Goal: Task Accomplishment & Management: Use online tool/utility

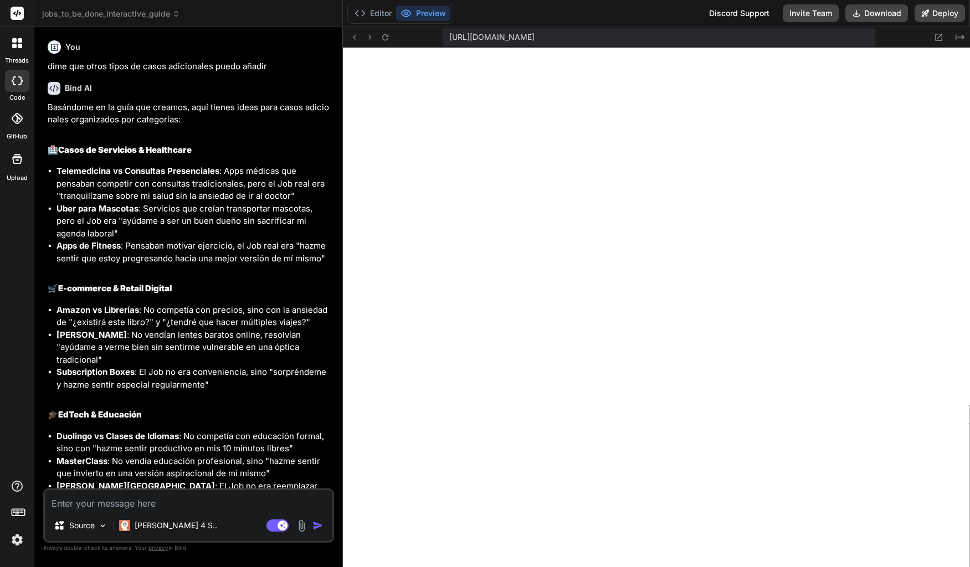
scroll to position [1684, 0]
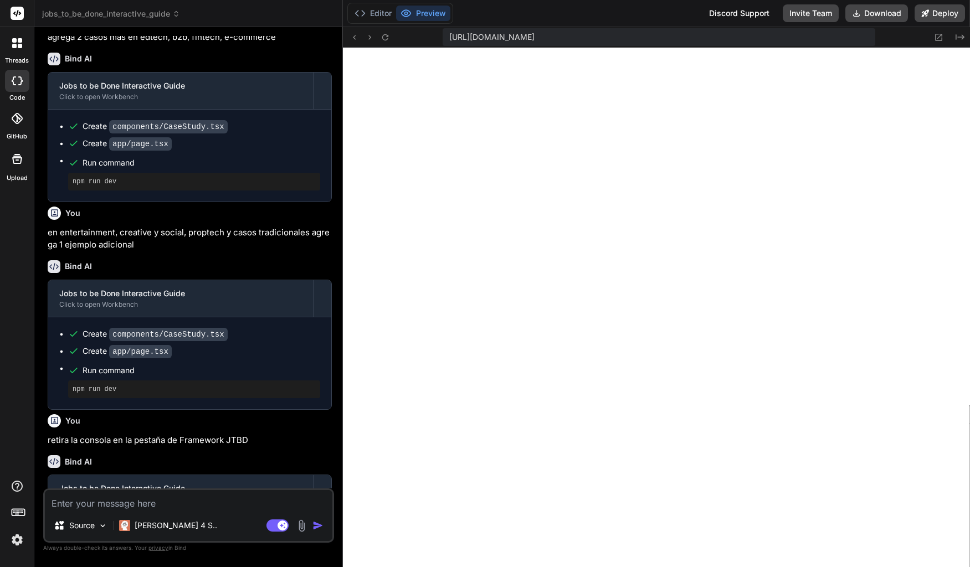
click at [18, 47] on icon at bounding box center [20, 46] width 4 height 4
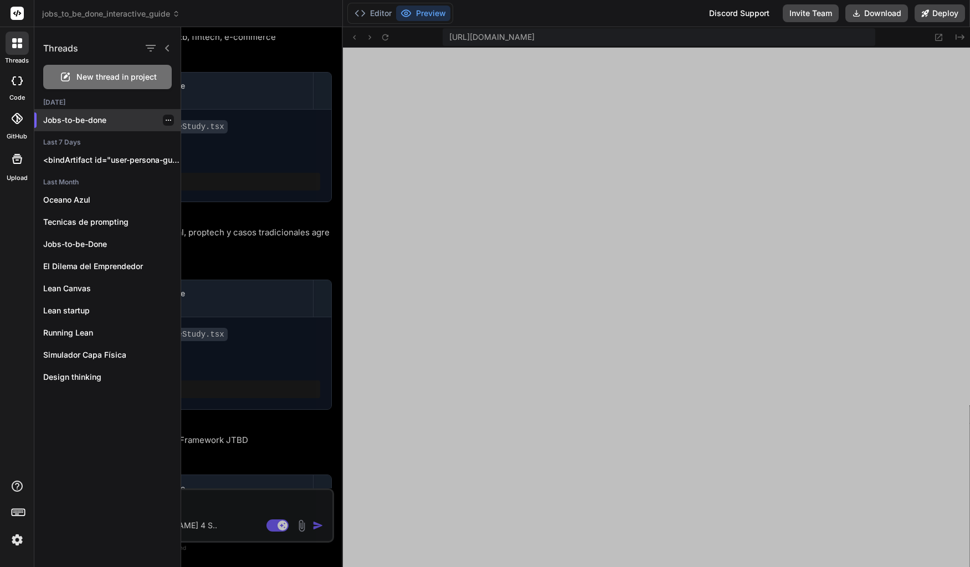
click at [163, 124] on div at bounding box center [168, 120] width 11 height 11
click at [165, 122] on icon "button" at bounding box center [168, 120] width 7 height 7
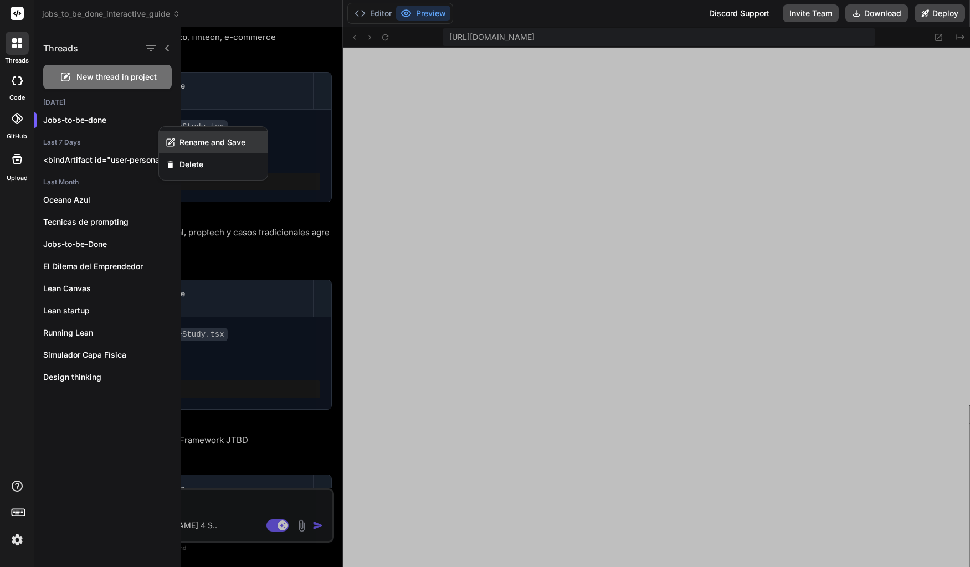
click at [179, 141] on div "Rename and Save" at bounding box center [213, 142] width 109 height 22
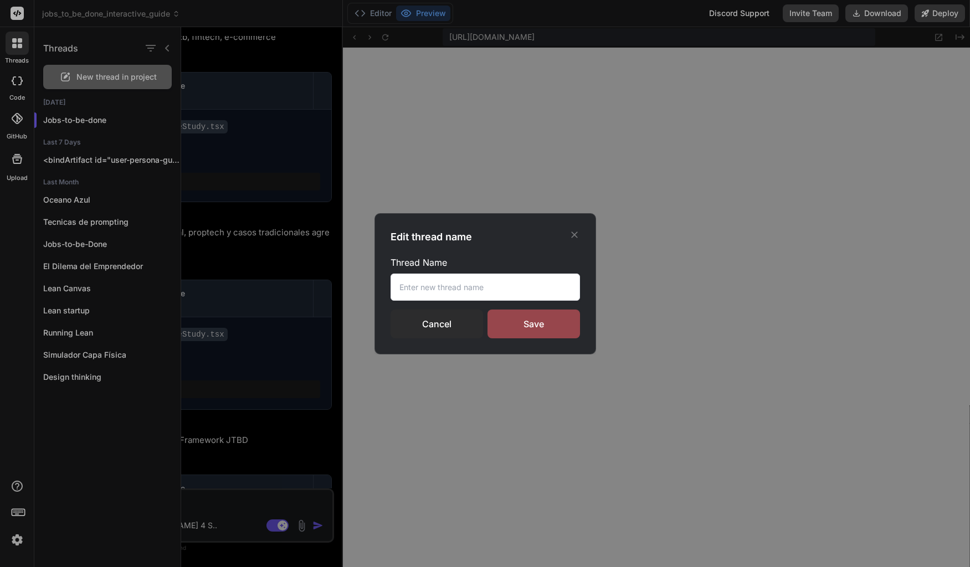
click at [424, 296] on input "text" at bounding box center [485, 287] width 189 height 27
drag, startPoint x: 508, startPoint y: 289, endPoint x: 384, endPoint y: 289, distance: 123.5
click at [391, 289] on input "text" at bounding box center [485, 287] width 189 height 27
click at [397, 286] on input "text" at bounding box center [485, 287] width 189 height 27
drag, startPoint x: 398, startPoint y: 286, endPoint x: 495, endPoint y: 286, distance: 96.4
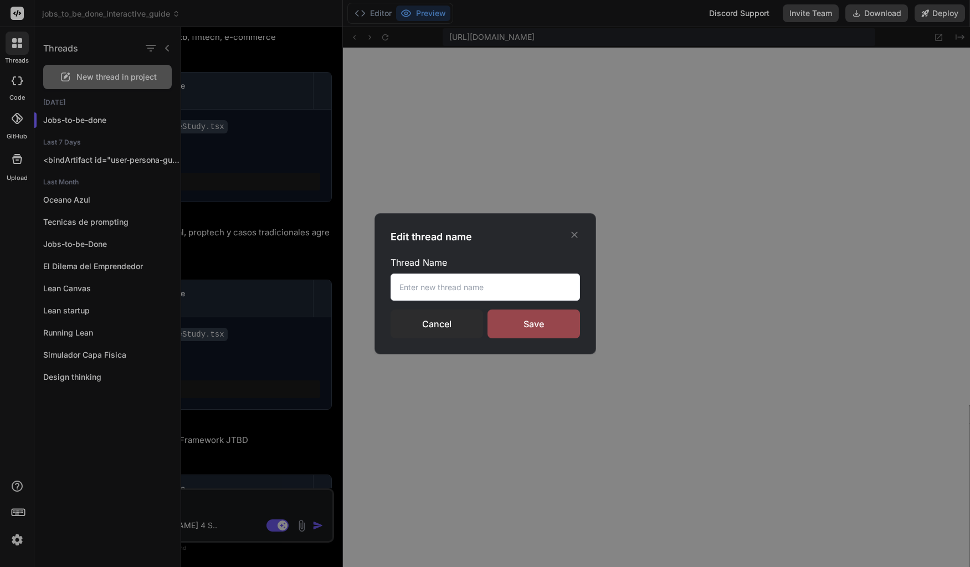
click at [495, 286] on input "text" at bounding box center [485, 287] width 189 height 27
click at [498, 286] on input "text" at bounding box center [485, 287] width 189 height 27
click at [514, 288] on input "text" at bounding box center [485, 287] width 189 height 27
drag, startPoint x: 536, startPoint y: 288, endPoint x: 381, endPoint y: 288, distance: 155.7
click at [391, 288] on input "text" at bounding box center [485, 287] width 189 height 27
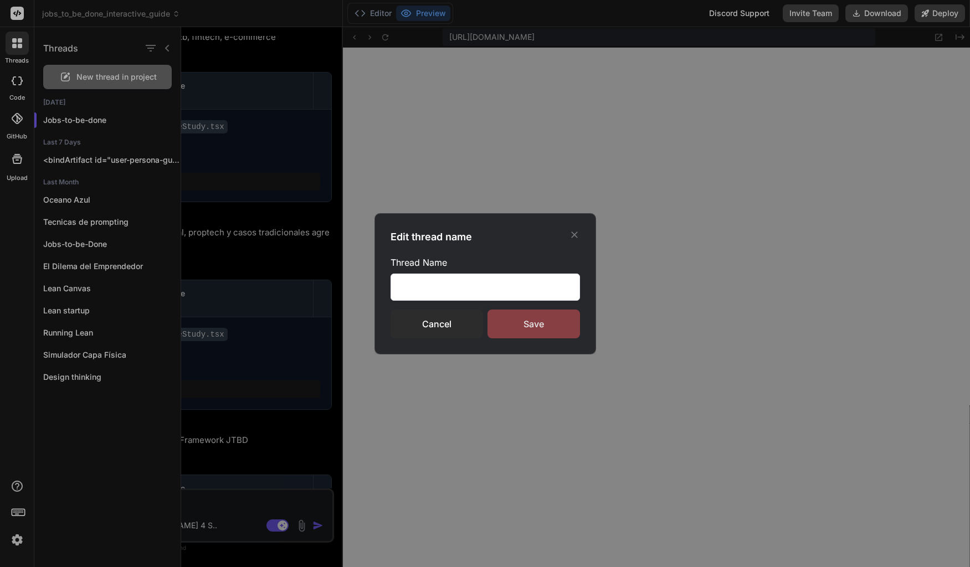
type input "Cuia Jobs to be done"
click at [517, 324] on div "Save" at bounding box center [534, 324] width 93 height 29
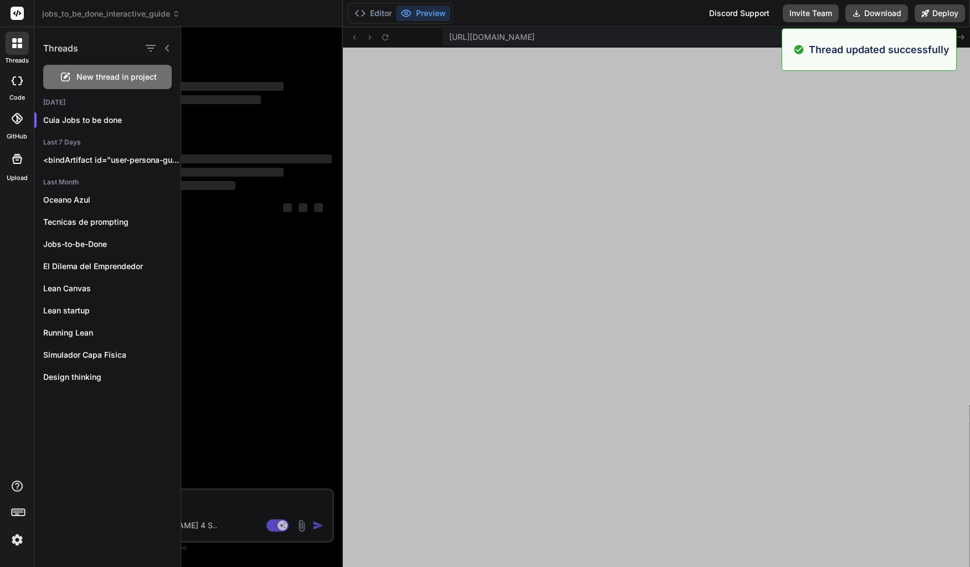
type textarea "x"
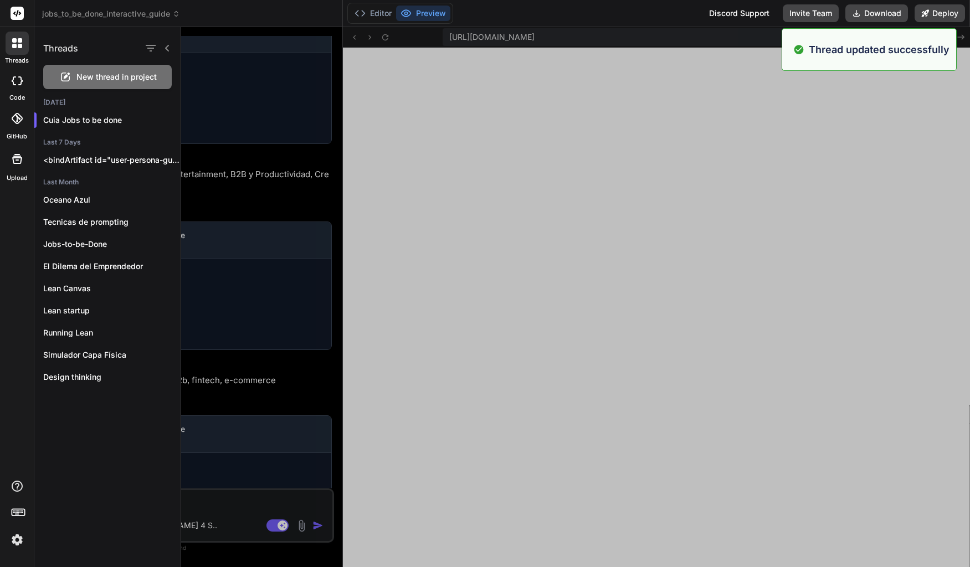
scroll to position [86, 0]
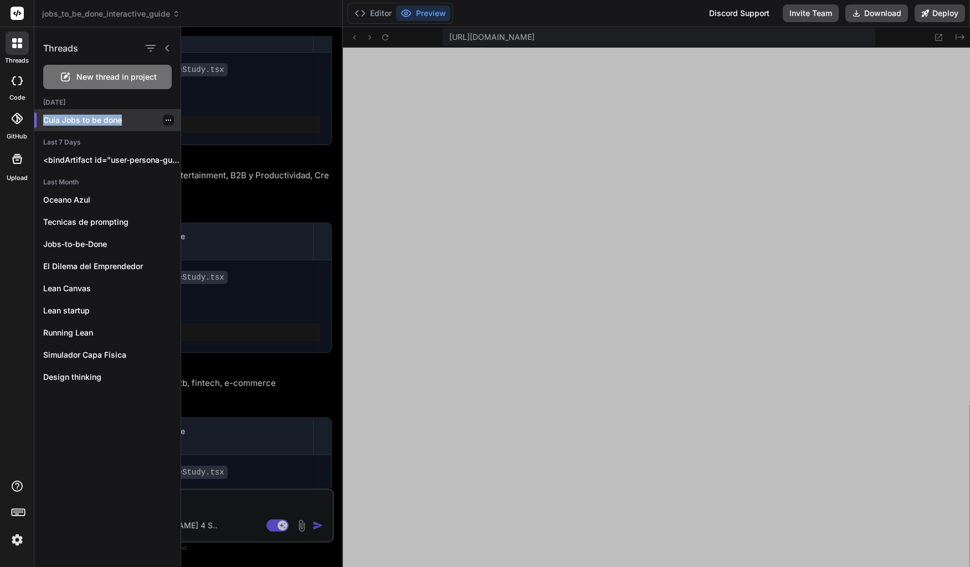
copy p "Cuia Jobs to be done"
drag, startPoint x: 136, startPoint y: 122, endPoint x: 62, endPoint y: 122, distance: 74.2
click at [49, 122] on p "Cuia Jobs to be done" at bounding box center [111, 120] width 137 height 11
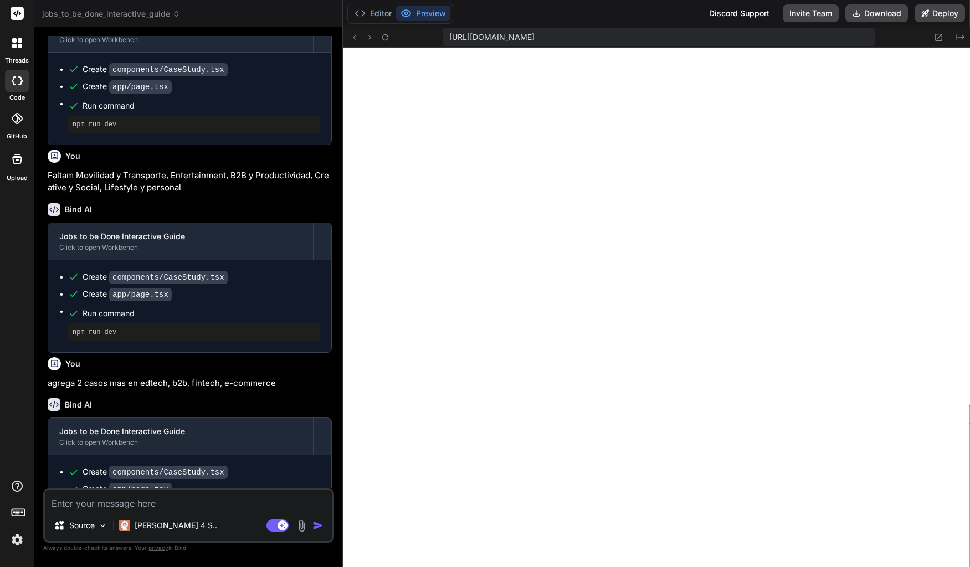
click at [25, 52] on div at bounding box center [17, 43] width 23 height 23
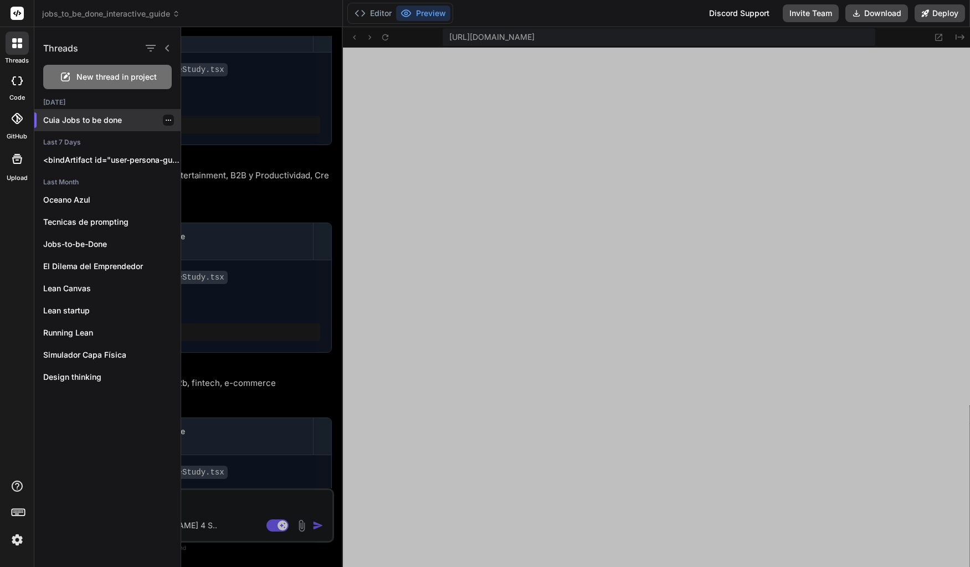
click at [165, 121] on icon "button" at bounding box center [168, 120] width 7 height 7
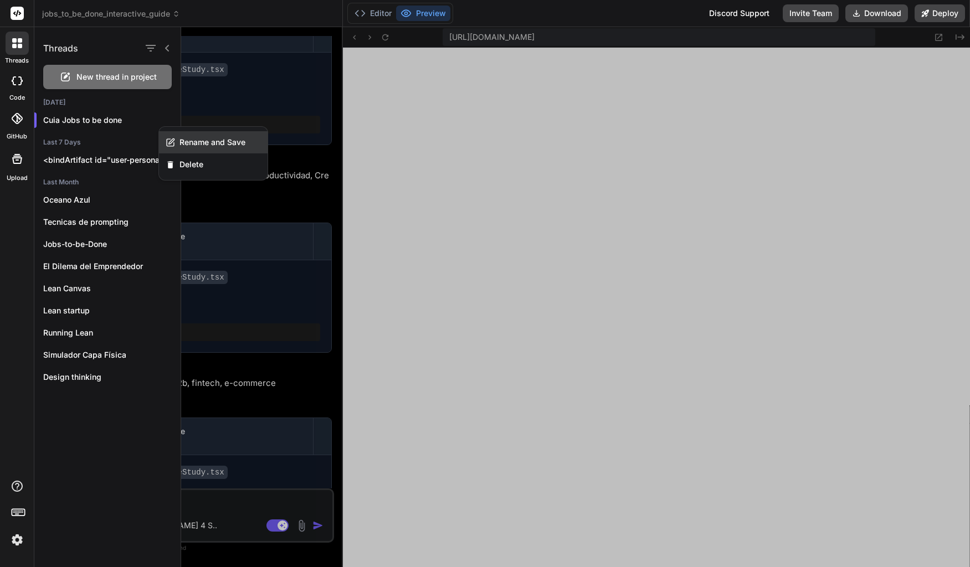
click at [211, 147] on span "Rename and Save" at bounding box center [213, 142] width 66 height 11
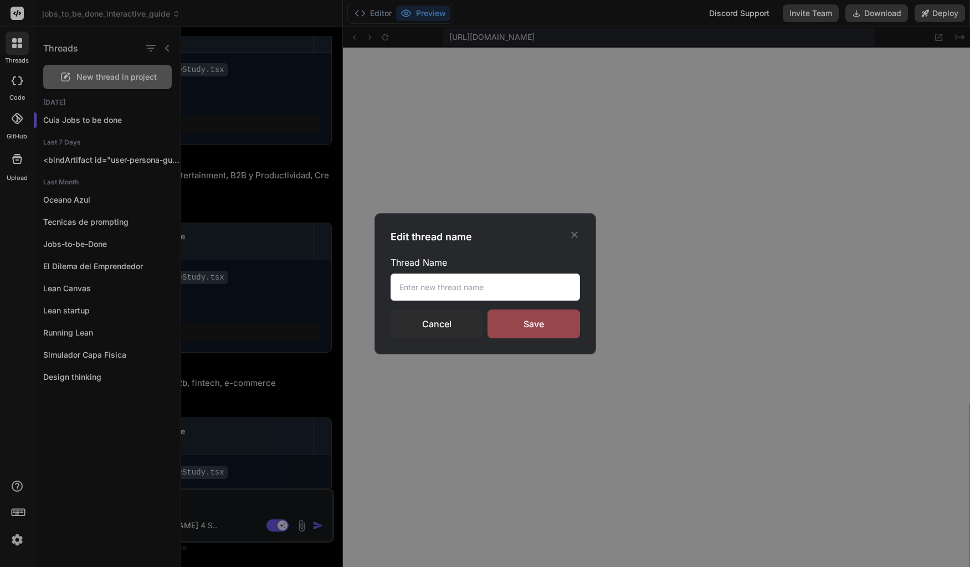
drag, startPoint x: 556, startPoint y: 285, endPoint x: 333, endPoint y: 276, distance: 222.9
click at [391, 276] on input "text" at bounding box center [485, 287] width 189 height 27
paste input "Cuia Jobs to be done"
type input "Guia Jobs to be done"
click at [534, 327] on div "Save" at bounding box center [534, 324] width 93 height 29
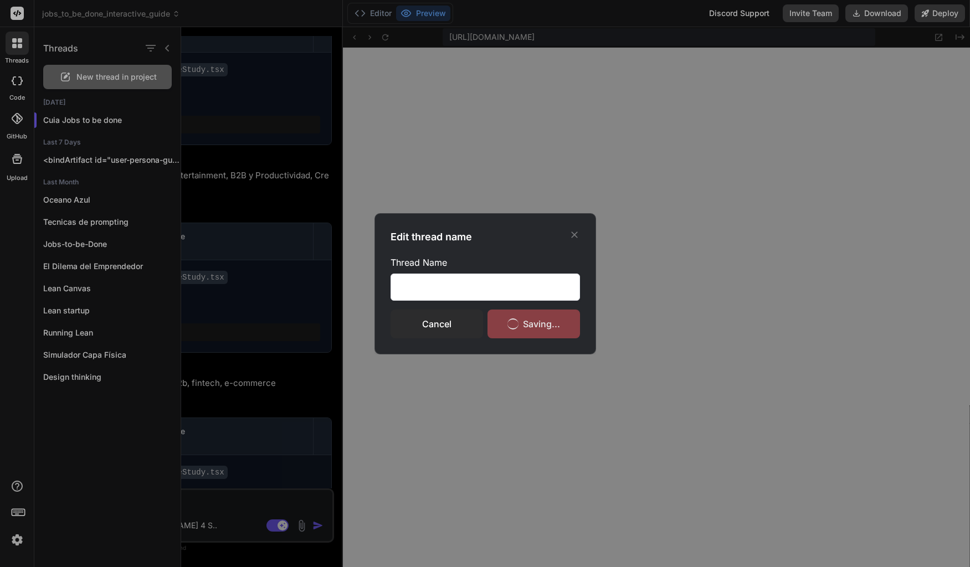
scroll to position [0, 0]
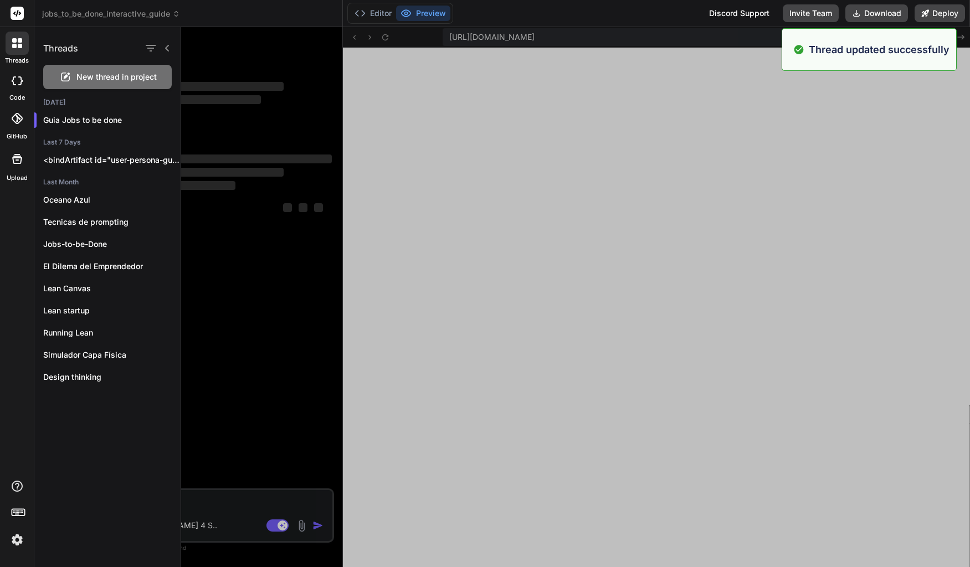
type textarea "x"
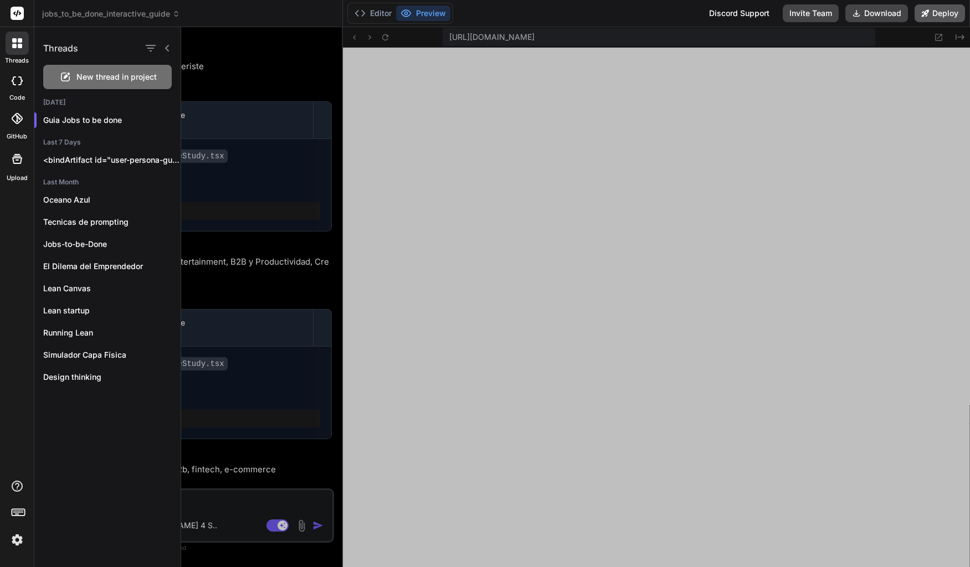
click at [930, 18] on button "Deploy" at bounding box center [940, 13] width 50 height 18
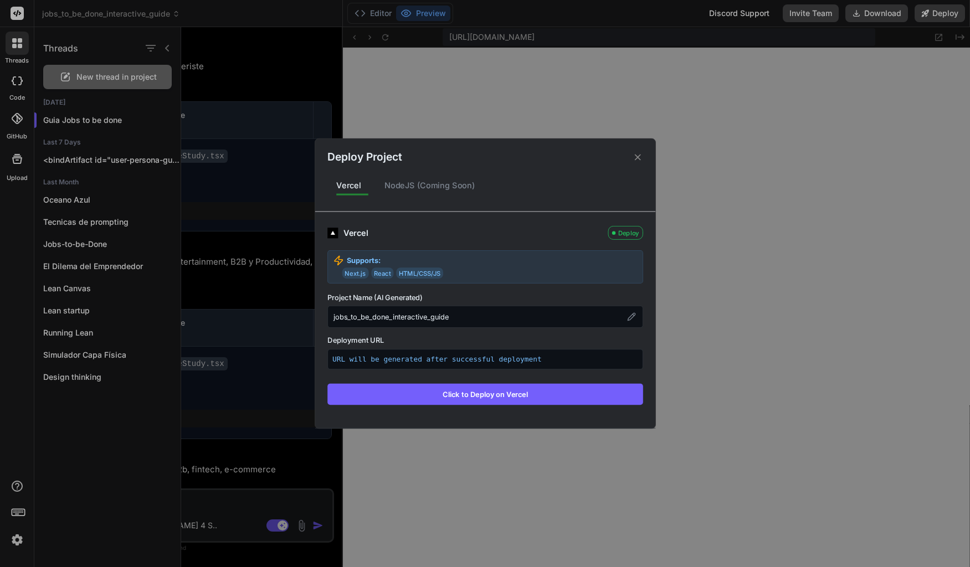
click at [505, 321] on div "jobs_to_be_done_interactive_guide" at bounding box center [485, 317] width 316 height 22
click at [631, 317] on icon at bounding box center [631, 316] width 9 height 9
click at [550, 317] on input "jobs_to_be_done_interactive_guide" at bounding box center [485, 317] width 316 height 22
drag, startPoint x: 545, startPoint y: 317, endPoint x: 429, endPoint y: 319, distance: 116.3
click at [429, 319] on input "jobs_to_be_done_interactive_guide" at bounding box center [485, 317] width 316 height 22
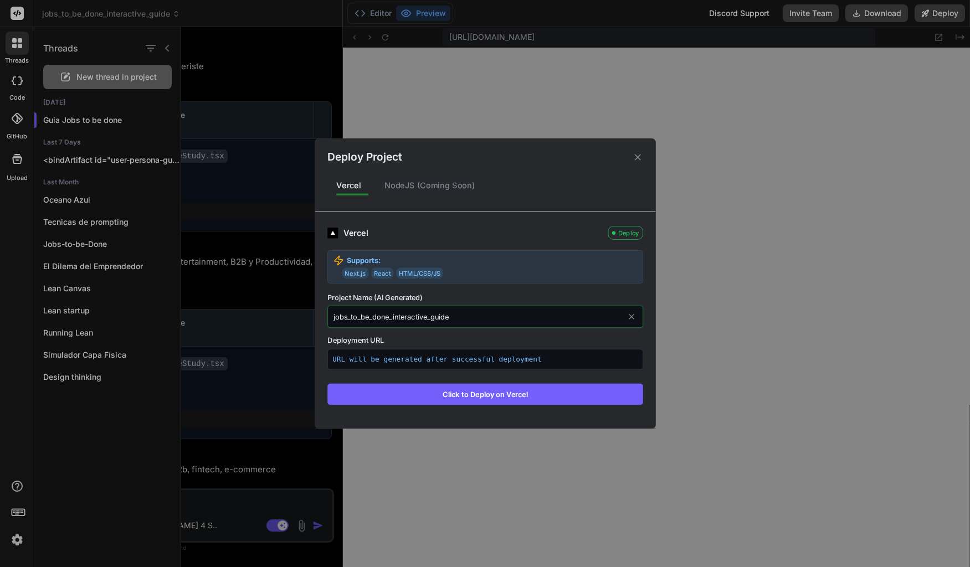
click at [429, 319] on input "jobs_to_be_done_interactive_guide" at bounding box center [485, 317] width 316 height 22
type input "jobs_to_be_done_guide"
click at [419, 358] on p "URL will be generated after successful deployment" at bounding box center [485, 359] width 306 height 11
click at [444, 393] on button "Click to Deploy on Vercel" at bounding box center [485, 394] width 316 height 21
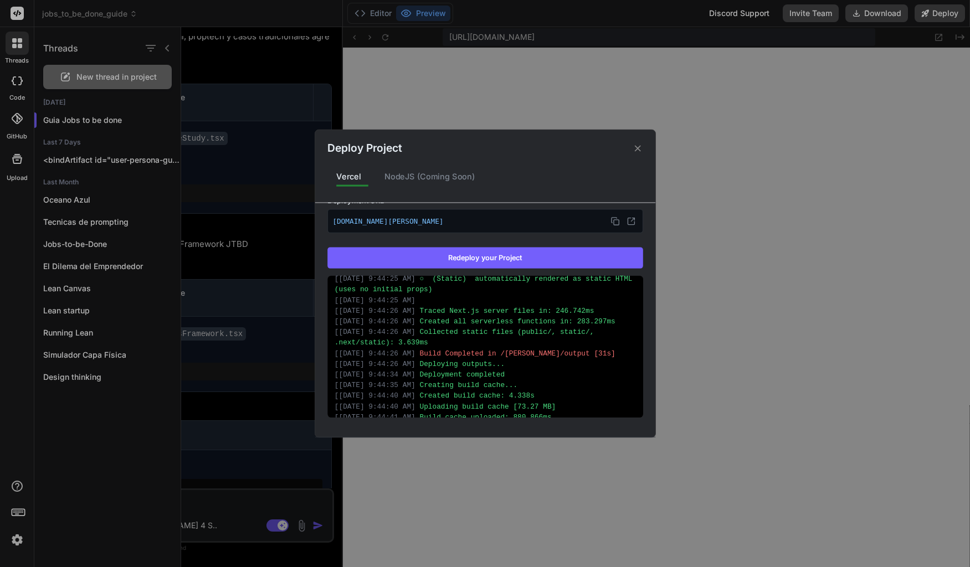
scroll to position [1130, 0]
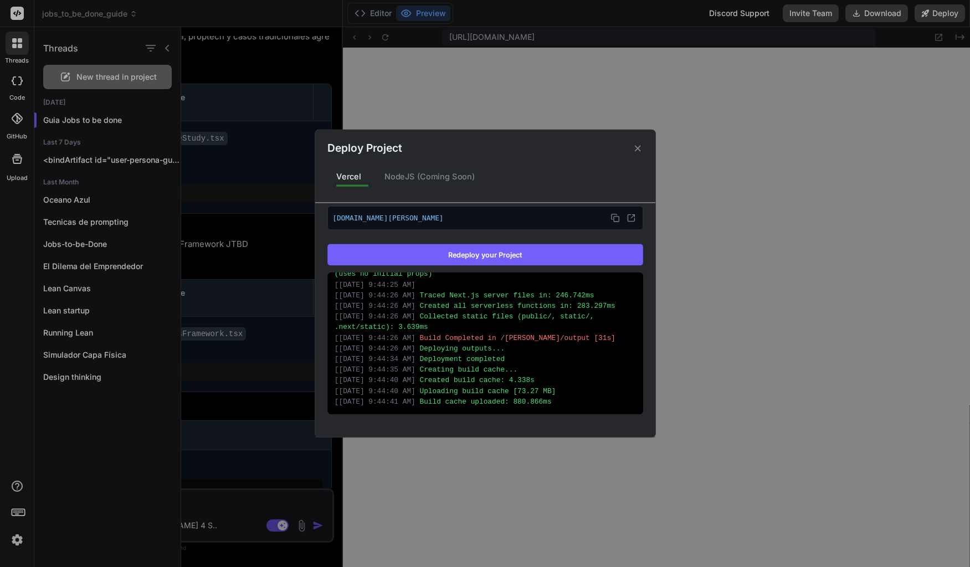
type textarea "x"
click at [613, 218] on icon at bounding box center [615, 217] width 9 height 9
click at [627, 217] on icon at bounding box center [631, 217] width 9 height 9
